Goal: Obtain resource: Download file/media

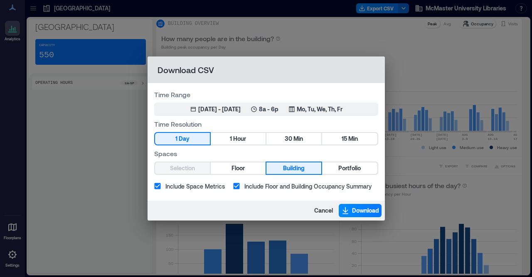
click at [196, 172] on div "Selection Floor Building Portfolio" at bounding box center [266, 168] width 224 height 13
click at [230, 170] on button "Floor" at bounding box center [238, 169] width 55 height 12
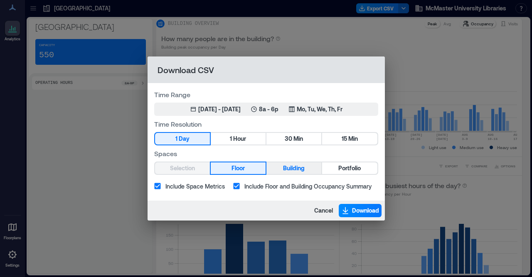
click at [301, 171] on span "Building" at bounding box center [294, 168] width 22 height 10
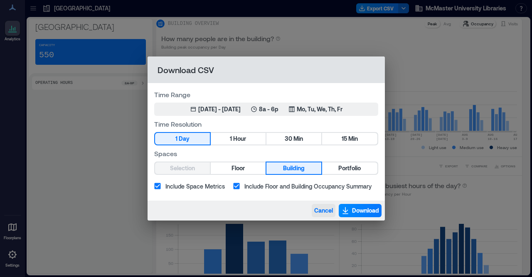
click at [317, 209] on span "Cancel" at bounding box center [324, 211] width 19 height 8
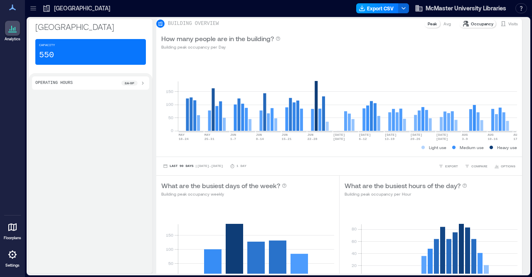
click at [372, 7] on button "Export CSV" at bounding box center [378, 8] width 42 height 10
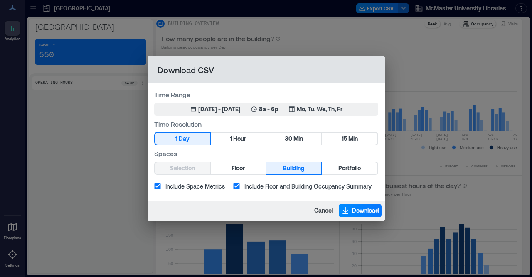
click at [122, 153] on div "Download CSV Time Range May 18, 2025 - [DATE] 8a - 6p Mo, Tu, We, Th, Fr Time R…" at bounding box center [266, 138] width 532 height 277
click at [80, 32] on div "Download CSV Time Range May 18, 2025 - [DATE] 8a - 6p Mo, Tu, We, Th, Fr Time R…" at bounding box center [266, 138] width 532 height 277
click at [319, 212] on span "Cancel" at bounding box center [324, 211] width 19 height 8
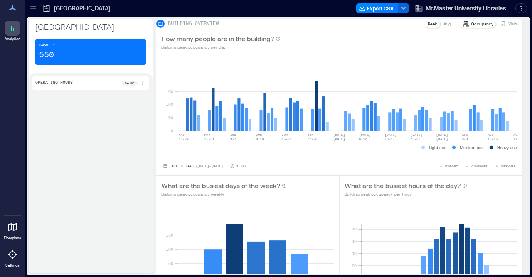
click at [12, 31] on icon at bounding box center [12, 28] width 10 height 10
click at [34, 7] on icon at bounding box center [33, 8] width 8 height 8
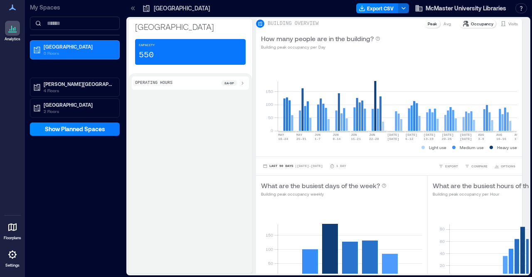
click at [132, 9] on icon at bounding box center [132, 8] width 2 height 4
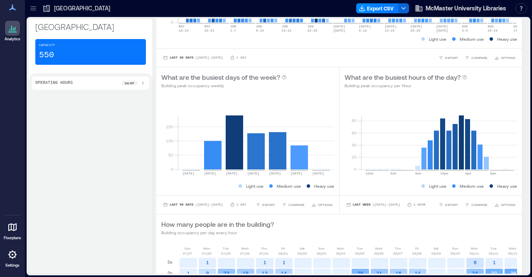
scroll to position [108, 0]
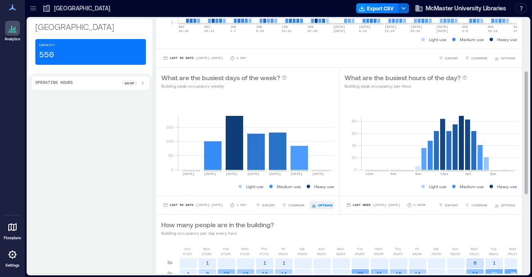
click at [324, 208] on span "OPTIONS" at bounding box center [325, 205] width 15 height 5
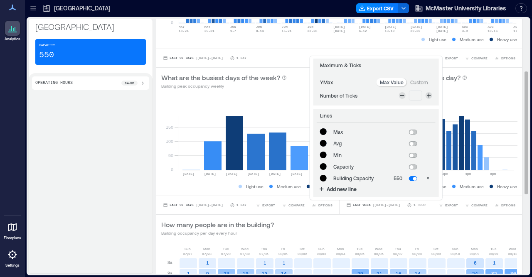
click at [302, 225] on div "How many people are in the building? Building occupancy per day every hour" at bounding box center [339, 228] width 356 height 17
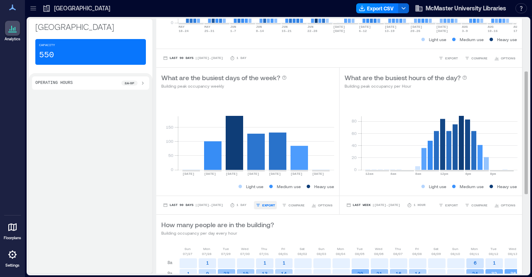
click at [272, 208] on span "EXPORT" at bounding box center [269, 205] width 13 height 5
click at [271, 196] on span "CSV" at bounding box center [272, 193] width 7 height 5
click at [472, 10] on span "McMaster University Libraries" at bounding box center [466, 8] width 81 height 8
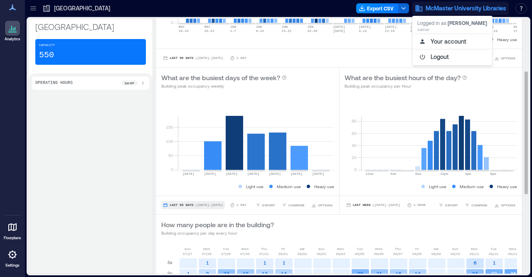
click at [184, 206] on span "Last 90 Days" at bounding box center [182, 206] width 24 height 0
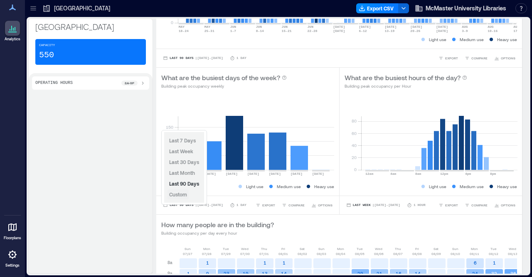
click at [180, 197] on span "Custom" at bounding box center [178, 195] width 18 height 6
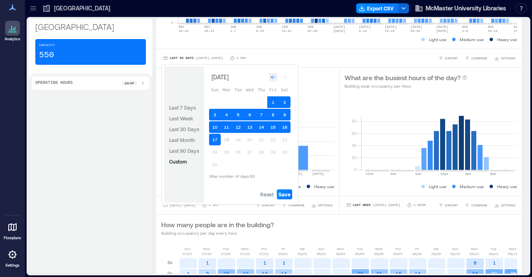
click at [273, 78] on icon "Go to previous month" at bounding box center [273, 78] width 4 height 4
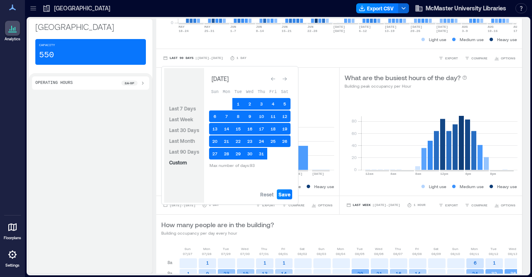
click at [273, 78] on icon "Go to previous month" at bounding box center [273, 79] width 5 height 5
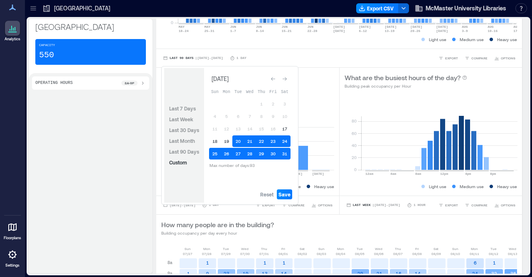
click at [273, 78] on icon "Go to previous month" at bounding box center [273, 79] width 5 height 5
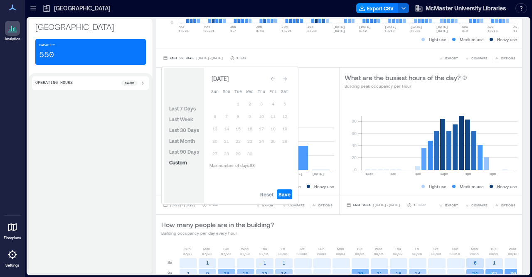
click at [273, 78] on icon "Go to previous month" at bounding box center [273, 79] width 5 height 5
click at [273, 78] on icon "Go to previous month" at bounding box center [273, 78] width 4 height 4
click at [273, 78] on icon "Go to previous month" at bounding box center [273, 79] width 5 height 5
click at [265, 196] on span "Reset" at bounding box center [266, 194] width 13 height 7
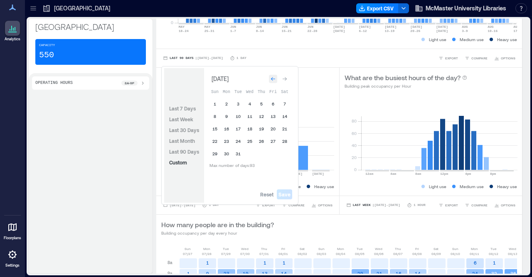
click at [272, 81] on icon "Go to previous month" at bounding box center [273, 79] width 4 height 4
click at [215, 105] on button "1" at bounding box center [215, 104] width 12 height 12
click at [287, 80] on icon "Go to next month" at bounding box center [284, 79] width 5 height 5
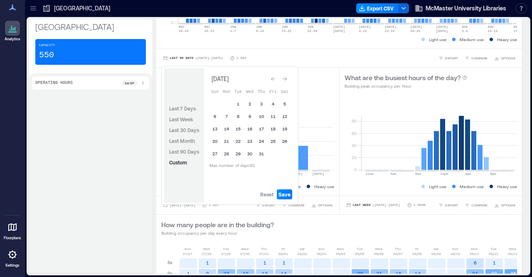
click at [287, 80] on icon "Go to next month" at bounding box center [284, 79] width 5 height 5
click at [285, 156] on button "30" at bounding box center [285, 154] width 12 height 12
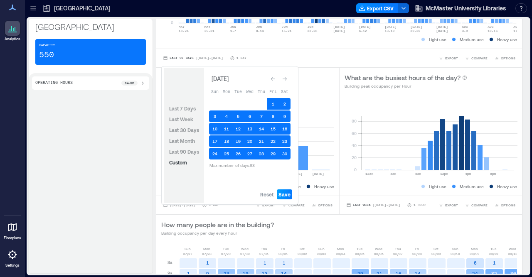
click at [287, 197] on span "Save" at bounding box center [285, 194] width 12 height 7
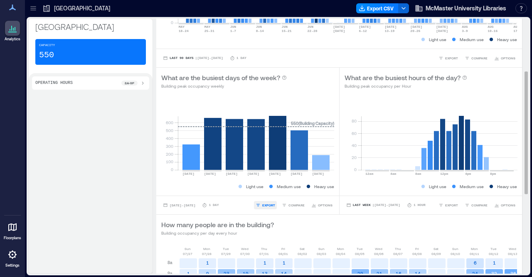
click at [270, 208] on span "EXPORT" at bounding box center [269, 205] width 13 height 5
click at [270, 196] on span "CSV" at bounding box center [272, 193] width 7 height 5
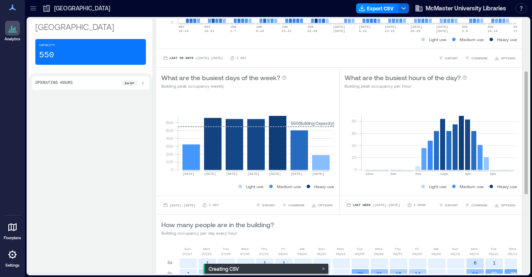
click at [374, 10] on button "Export CSV" at bounding box center [378, 8] width 42 height 10
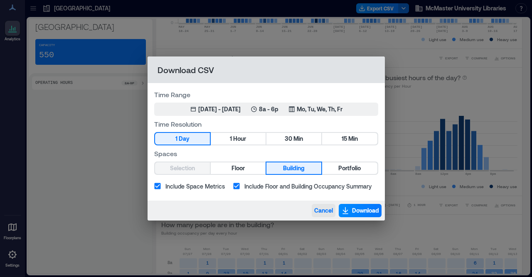
click at [321, 210] on span "Cancel" at bounding box center [324, 211] width 19 height 8
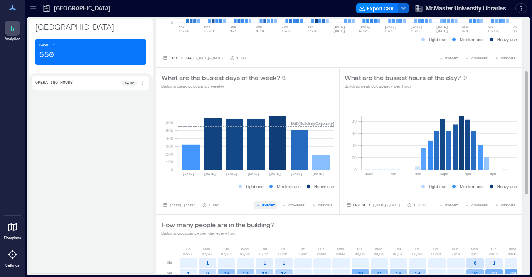
click at [268, 208] on span "EXPORT" at bounding box center [269, 205] width 13 height 5
click at [269, 186] on span "IMAGE" at bounding box center [272, 183] width 11 height 5
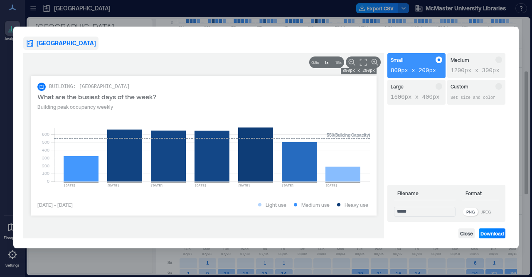
click at [460, 65] on div "Medium 1200px x 300px" at bounding box center [477, 65] width 58 height 25
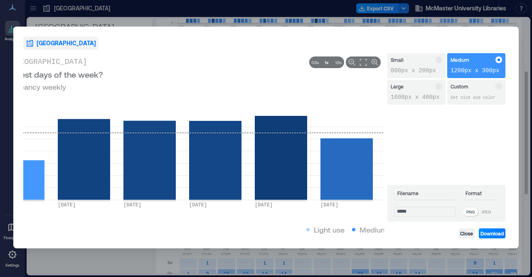
click at [418, 71] on p "800px x 200px" at bounding box center [417, 71] width 52 height 8
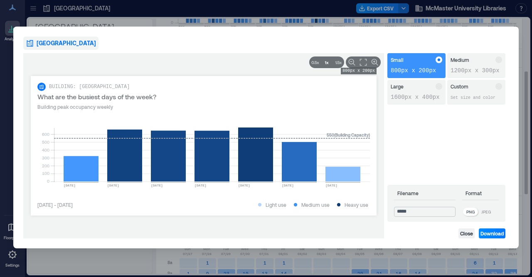
click at [451, 214] on input "*****" at bounding box center [425, 212] width 62 height 10
click at [491, 213] on p "JPEG" at bounding box center [487, 212] width 10 height 7
click at [474, 209] on p "PNG" at bounding box center [471, 212] width 8 height 7
click at [491, 211] on p "JPEG" at bounding box center [487, 212] width 10 height 7
click at [487, 233] on span "Download" at bounding box center [492, 233] width 23 height 7
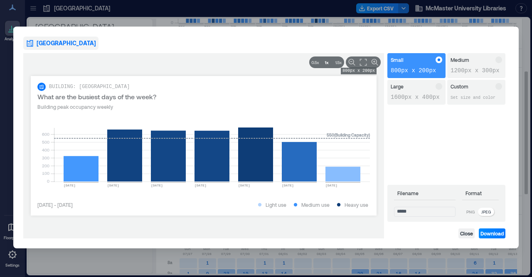
click at [473, 212] on p "PNG" at bounding box center [471, 212] width 8 height 7
click at [492, 236] on span "Download" at bounding box center [492, 233] width 23 height 7
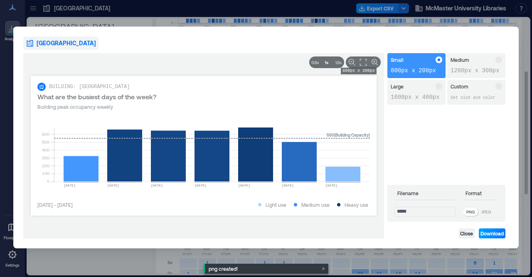
scroll to position [0, 0]
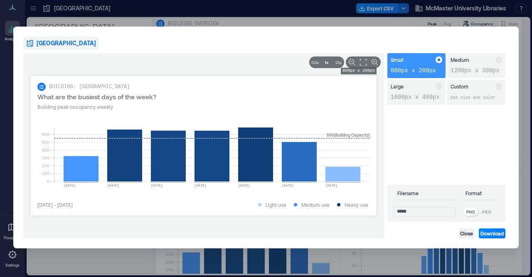
scroll to position [108, 0]
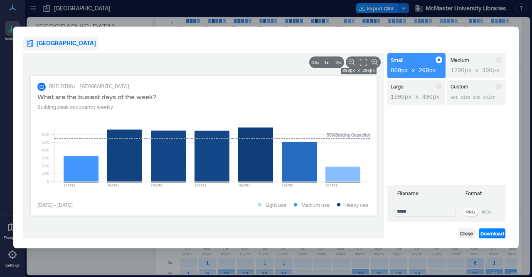
click at [228, 207] on div "**********" at bounding box center [287, 205] width 166 height 8
click at [79, 204] on icon "Edit" at bounding box center [76, 204] width 3 height 3
click at [105, 204] on input "**********" at bounding box center [120, 205] width 166 height 8
click at [223, 202] on div "**********" at bounding box center [287, 205] width 166 height 8
click at [468, 234] on span "Close" at bounding box center [467, 233] width 13 height 7
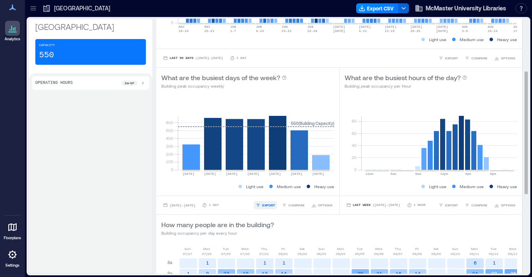
click at [268, 208] on span "EXPORT" at bounding box center [269, 205] width 13 height 5
click at [272, 186] on span "IMAGE" at bounding box center [272, 183] width 11 height 5
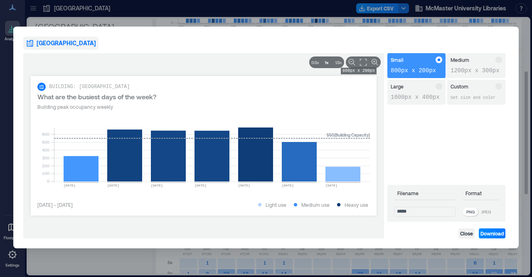
click at [491, 211] on p "JPEG" at bounding box center [487, 212] width 10 height 7
click at [493, 233] on span "Download" at bounding box center [492, 233] width 23 height 7
click at [462, 235] on span "Close" at bounding box center [467, 233] width 13 height 7
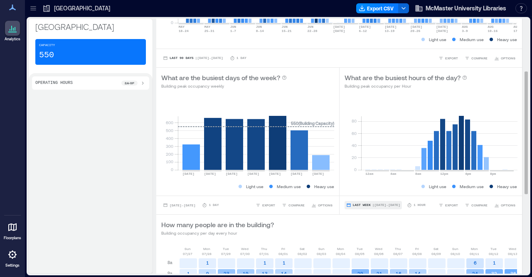
click at [365, 206] on span "Last Week" at bounding box center [362, 206] width 18 height 0
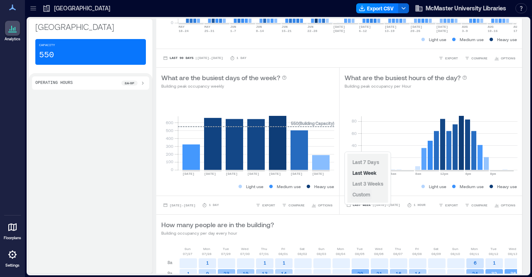
click at [361, 194] on span "Custom" at bounding box center [362, 195] width 18 height 6
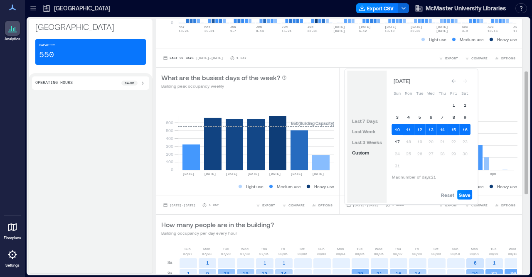
click at [359, 232] on div "How many people are in the building? Building occupancy per day every hour" at bounding box center [339, 228] width 356 height 17
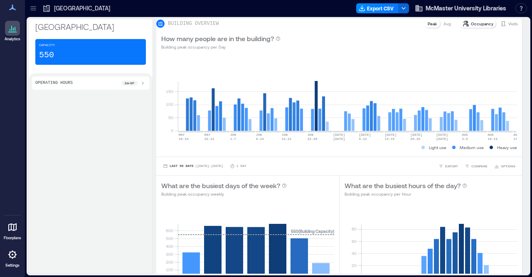
drag, startPoint x: 528, startPoint y: 135, endPoint x: 532, endPoint y: 187, distance: 51.8
click at [532, 187] on div "Health Sciences Library Capacity 550 Operating Hours 8a - 9p BUILDING OVERVIEW …" at bounding box center [279, 147] width 508 height 260
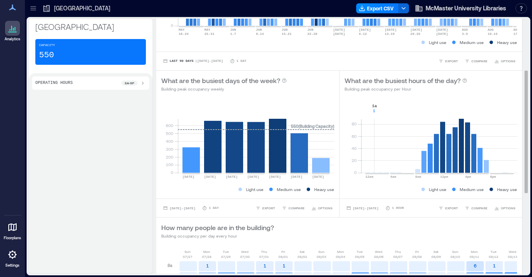
scroll to position [112, 0]
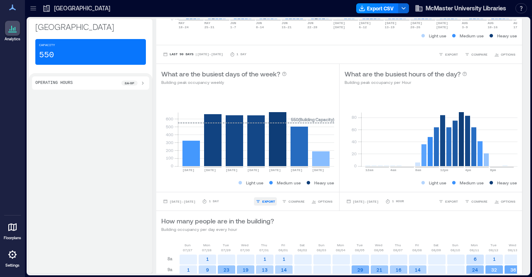
click at [258, 204] on icon "button" at bounding box center [258, 201] width 5 height 5
click at [266, 192] on icon "button" at bounding box center [265, 190] width 4 height 4
